Goal: Task Accomplishment & Management: Complete application form

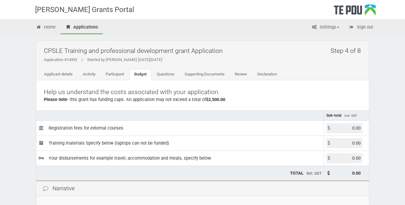
scroll to position [68, 0]
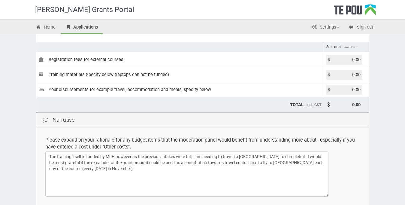
click at [272, 161] on textarea "The training itself is funded by MoH however as the previous intakes were full,…" at bounding box center [186, 173] width 283 height 45
click at [212, 168] on textarea "The training itself is funded by MoH however as the previous intakes were full,…" at bounding box center [186, 173] width 283 height 45
drag, startPoint x: 157, startPoint y: 168, endPoint x: 235, endPoint y: 163, distance: 78.1
click at [235, 163] on textarea "The training itself is funded by MoH however as the previous intakes were full,…" at bounding box center [186, 173] width 283 height 45
click at [239, 168] on textarea "The training itself is funded by MoH however as the previous intakes were full,…" at bounding box center [186, 173] width 283 height 45
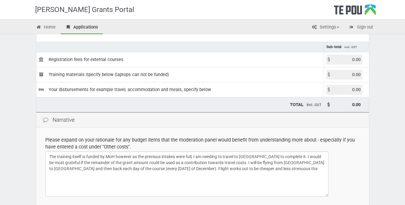
click at [260, 168] on textarea "The training itself is funded by MoH however as the previous intakes were full,…" at bounding box center [186, 173] width 283 height 45
drag, startPoint x: 269, startPoint y: 168, endPoint x: 168, endPoint y: 167, distance: 101.4
click at [168, 167] on textarea "The training itself is funded by MoH however as the previous intakes were full,…" at bounding box center [186, 173] width 283 height 45
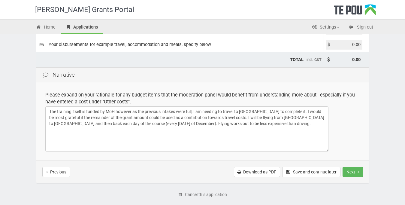
scroll to position [126, 0]
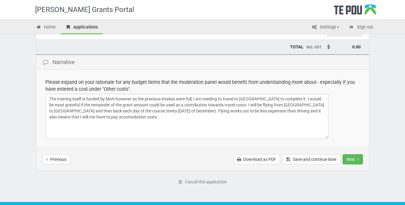
click at [72, 117] on textarea "The training itself is funded by MoH however as the previous intakes were full,…" at bounding box center [186, 116] width 283 height 45
click at [112, 116] on textarea "The training itself is funded by MoH however as the previous intakes were full,…" at bounding box center [186, 116] width 283 height 45
drag, startPoint x: 123, startPoint y: 129, endPoint x: 49, endPoint y: 125, distance: 73.9
click at [48, 129] on textarea "The training itself is funded by MoH however as the previous intakes were full,…" at bounding box center [186, 116] width 283 height 45
drag, startPoint x: 136, startPoint y: 130, endPoint x: 56, endPoint y: 128, distance: 80.1
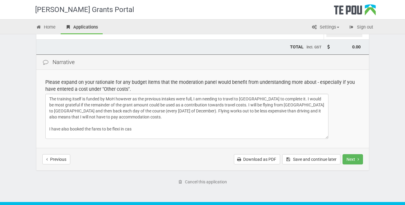
click at [56, 128] on textarea "The training itself is funded by MoH however as the previous intakes were full,…" at bounding box center [186, 116] width 283 height 45
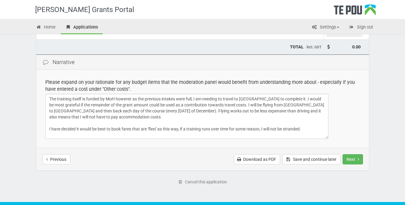
click at [47, 130] on textarea "The training itself is funded by MoH however as the previous intakes were full,…" at bounding box center [186, 116] width 283 height 45
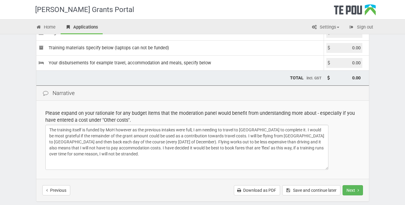
scroll to position [84, 0]
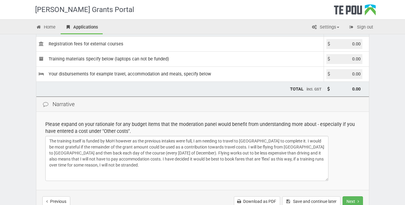
type textarea "The training itself is funded by MoH however as the previous intakes were full,…"
click at [355, 74] on input "0.00" at bounding box center [344, 74] width 36 height 10
click at [354, 74] on input "0.00" at bounding box center [344, 74] width 36 height 10
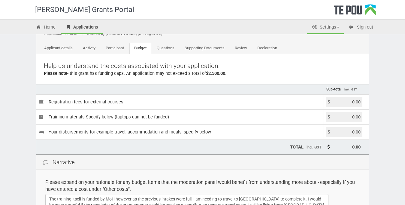
scroll to position [13, 0]
